Goal: Subscribe to service/newsletter: Subscribe to service/newsletter

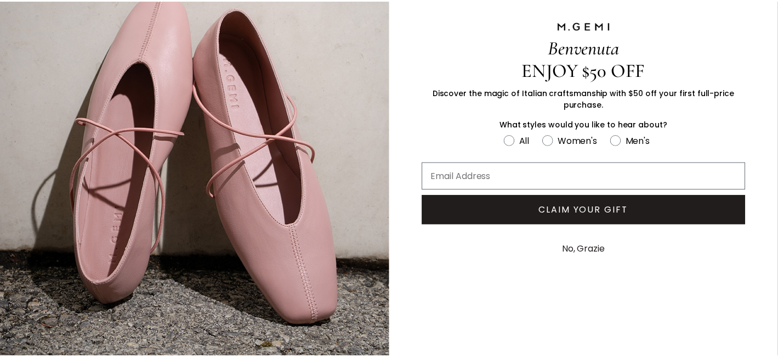
scroll to position [79, 0]
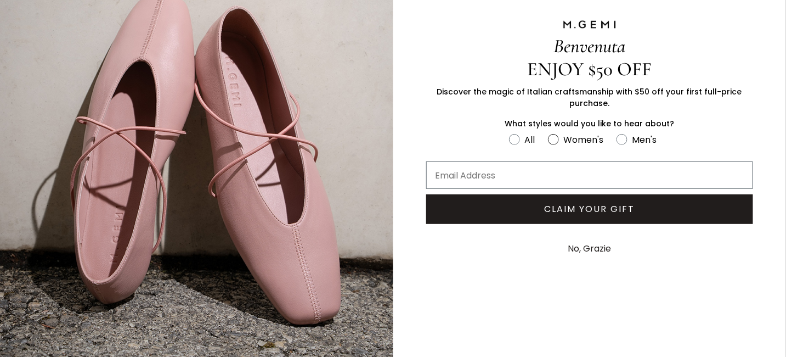
click at [549, 137] on circle "FULLSCREEN Form" at bounding box center [554, 139] width 10 height 10
click at [509, 132] on input "Women's" at bounding box center [508, 132] width 1 height 1
radio input "true"
click at [464, 169] on input "Email Address" at bounding box center [589, 174] width 327 height 27
type input "[EMAIL_ADDRESS][DOMAIN_NAME]"
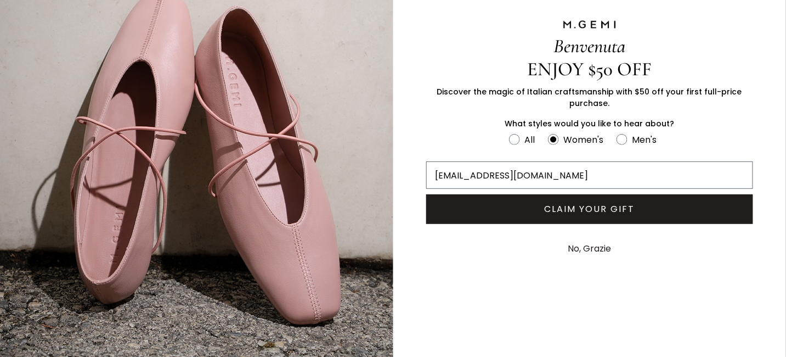
click at [573, 203] on button "CLAIM YOUR GIFT" at bounding box center [589, 209] width 327 height 30
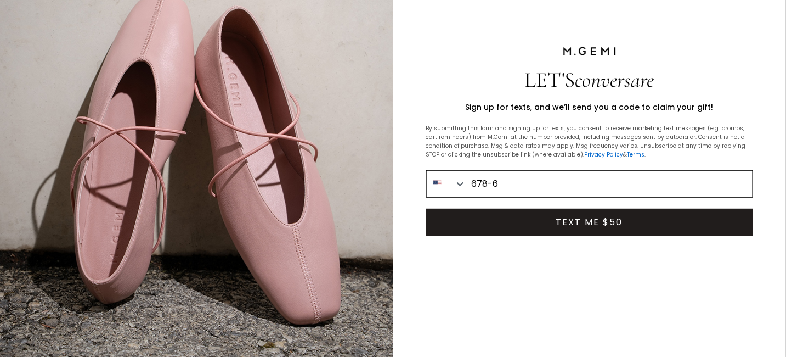
type input "[PHONE_NUMBER]"
click at [562, 219] on button "TEXT ME $50" at bounding box center [589, 221] width 327 height 27
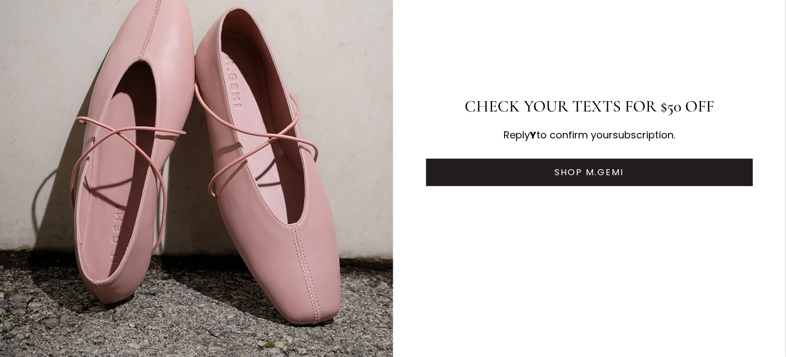
click at [588, 166] on button "SHOP M.GEMI" at bounding box center [589, 172] width 327 height 27
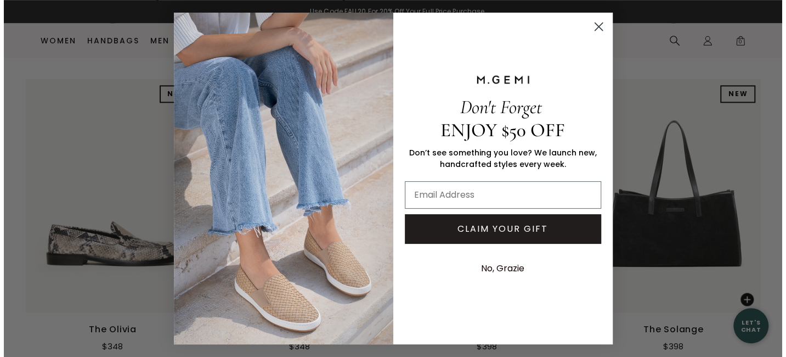
scroll to position [804, 0]
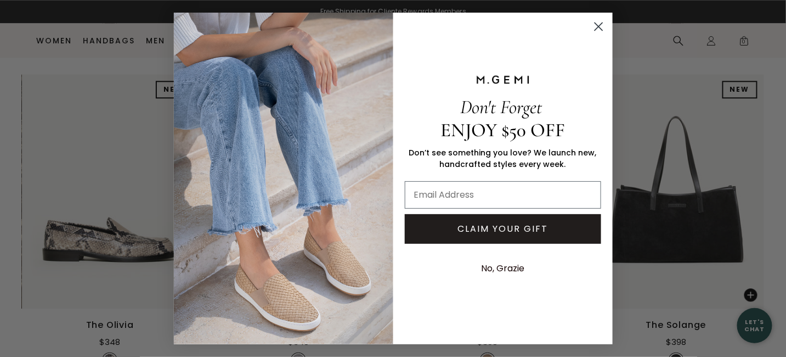
click at [597, 27] on icon "Close dialog" at bounding box center [599, 26] width 8 height 8
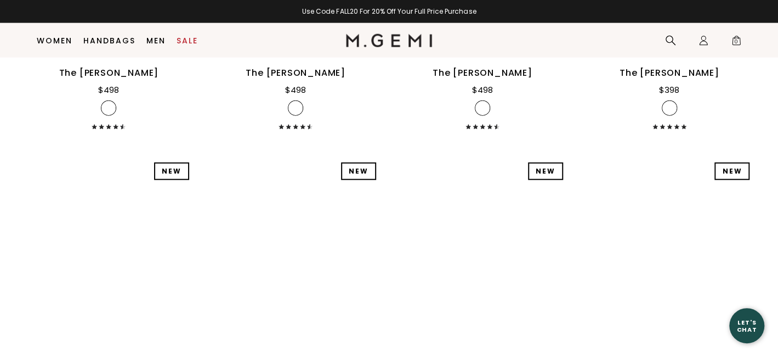
scroll to position [3624, 0]
